Goal: Use online tool/utility: Utilize a website feature to perform a specific function

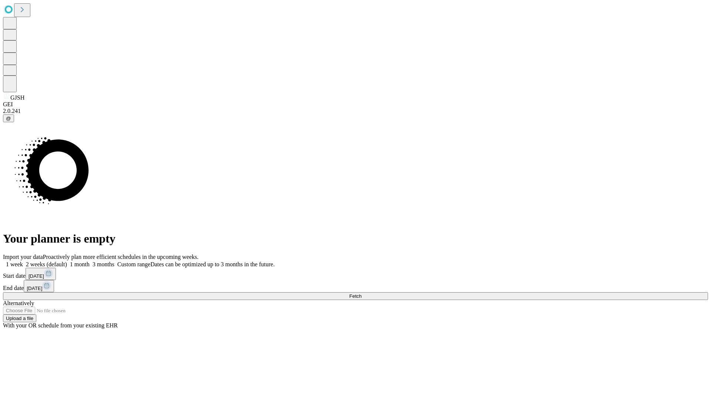
click at [361, 293] on span "Fetch" at bounding box center [355, 296] width 12 height 6
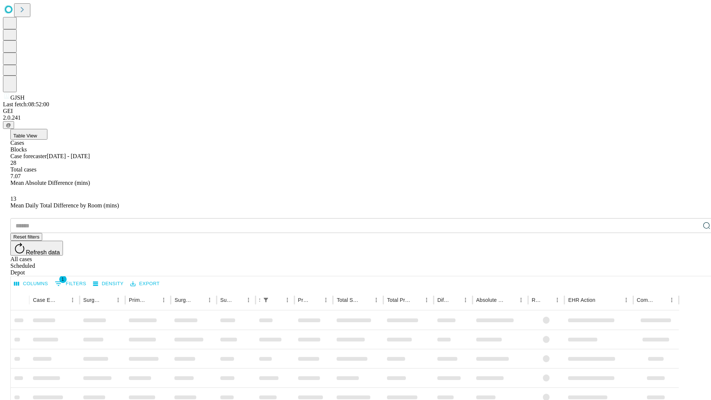
click at [37, 133] on span "Table View" at bounding box center [25, 136] width 24 height 6
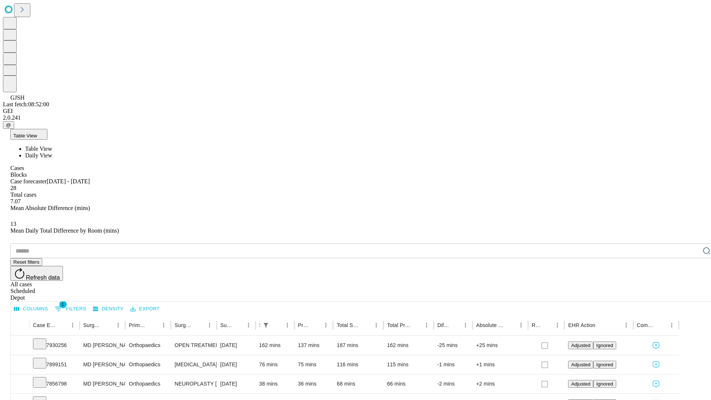
click at [52, 152] on span "Daily View" at bounding box center [38, 155] width 27 height 6
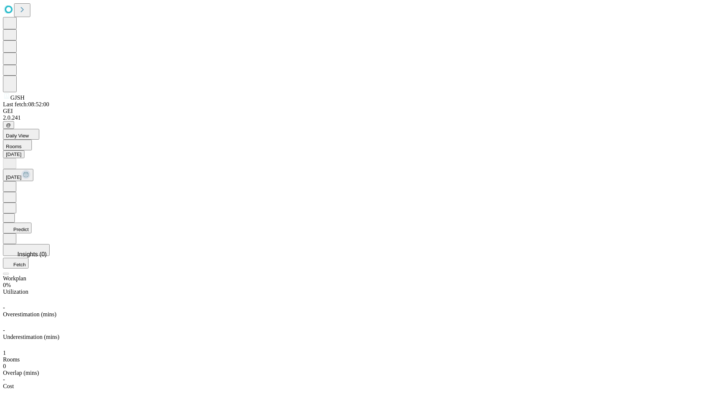
click at [31, 223] on button "Predict" at bounding box center [17, 228] width 29 height 11
